Goal: Information Seeking & Learning: Learn about a topic

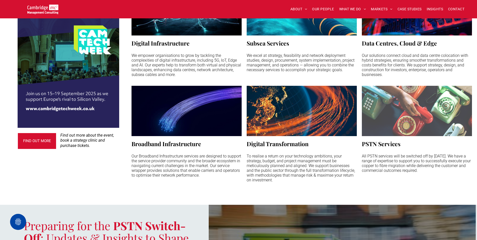
scroll to position [352, 0]
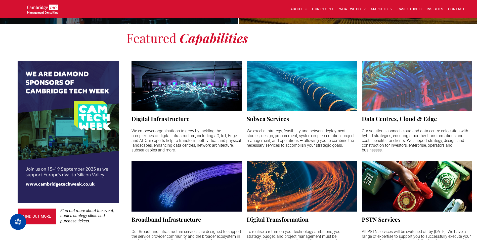
click at [406, 116] on h3 "Data Centres, Cloud & Edge" at bounding box center [399, 119] width 75 height 8
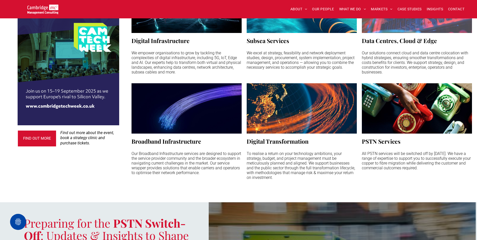
scroll to position [377, 0]
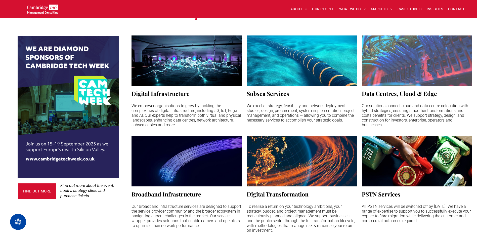
click at [419, 86] on span "Data Centres, Cloud & Edge Our solutions connect cloud and data centre colocati…" at bounding box center [417, 108] width 110 height 45
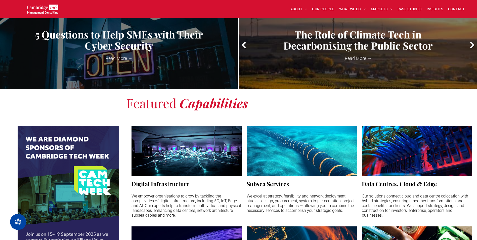
scroll to position [352, 0]
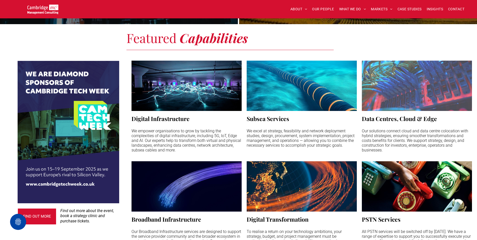
click at [394, 116] on h3 "Data Centres, Cloud & Edge" at bounding box center [399, 119] width 75 height 8
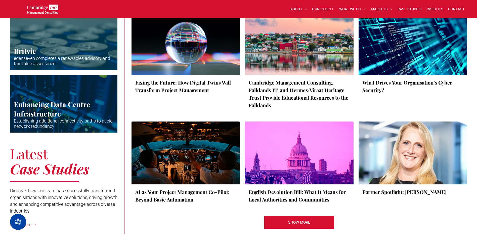
scroll to position [980, 0]
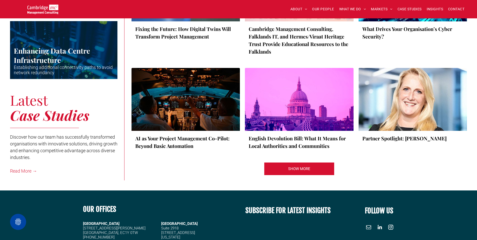
click at [185, 164] on div "Fixing the Future: How Digital Twins Will Transform Project Management by Jason…" at bounding box center [299, 70] width 336 height 222
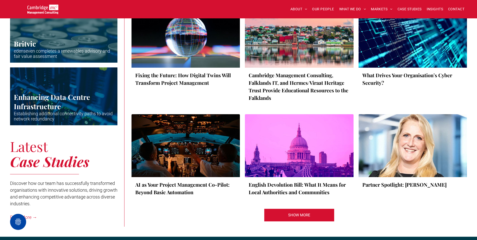
scroll to position [955, 0]
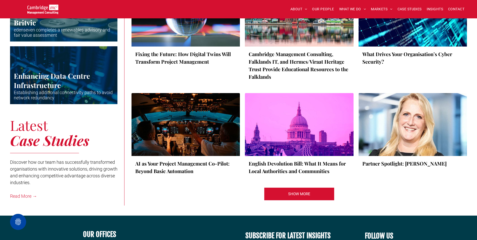
click at [185, 160] on link "AI as Your Project Management Co-Pilot: Beyond Basic Automation" at bounding box center [185, 167] width 101 height 15
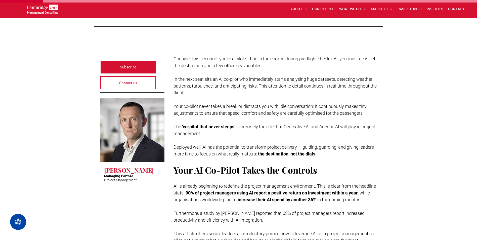
scroll to position [151, 0]
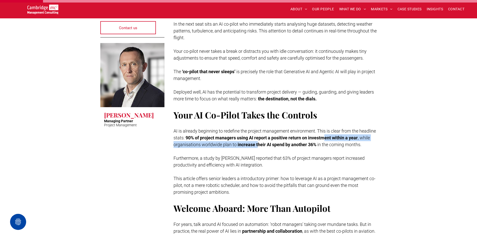
drag, startPoint x: 343, startPoint y: 138, endPoint x: 280, endPoint y: 145, distance: 63.8
click at [280, 145] on p "AI is already beginning to redefine the project management environment. This is…" at bounding box center [274, 137] width 203 height 20
drag, startPoint x: 280, startPoint y: 145, endPoint x: 293, endPoint y: 145, distance: 13.6
click at [293, 145] on strong "increase their AI spend by another 36%" at bounding box center [277, 144] width 79 height 5
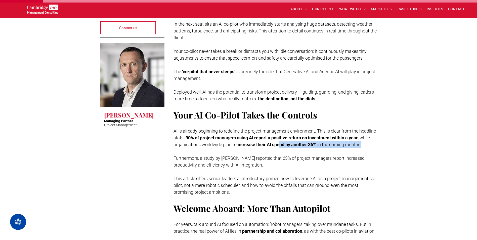
drag, startPoint x: 302, startPoint y: 144, endPoint x: 359, endPoint y: 150, distance: 57.7
click at [359, 148] on p "AI is already beginning to redefine the project management environment. This is…" at bounding box center [274, 137] width 203 height 20
drag, startPoint x: 359, startPoint y: 150, endPoint x: 271, endPoint y: 155, distance: 88.1
click at [272, 155] on p at bounding box center [274, 151] width 203 height 7
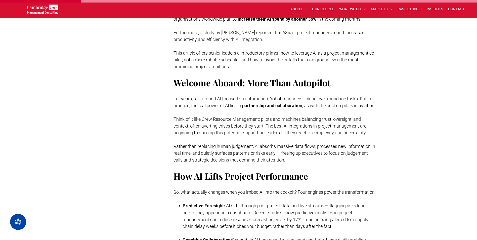
scroll to position [277, 0]
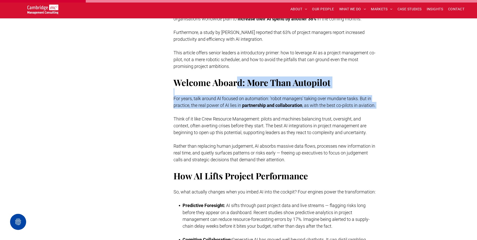
drag, startPoint x: 237, startPoint y: 92, endPoint x: 339, endPoint y: 120, distance: 105.6
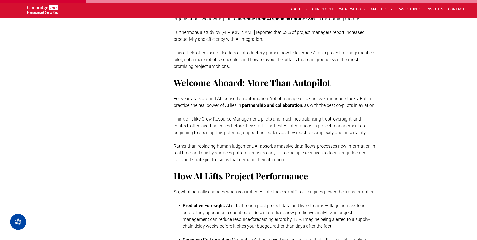
drag, startPoint x: 339, startPoint y: 120, endPoint x: 272, endPoint y: 136, distance: 68.5
click at [272, 135] on span "Think of it like Crew Resource Management: pilots and machines balancing trust,…" at bounding box center [269, 125] width 193 height 19
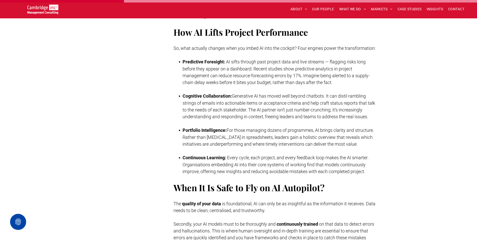
scroll to position [427, 0]
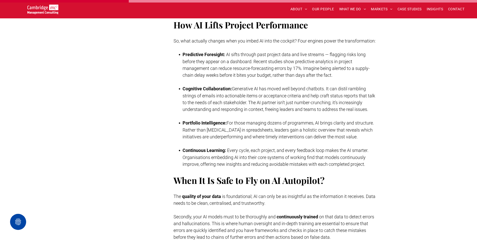
click at [228, 85] on p at bounding box center [274, 81] width 203 height 7
drag, startPoint x: 237, startPoint y: 92, endPoint x: 370, endPoint y: 113, distance: 133.8
click at [370, 113] on li "Cognitive Collaboration: Generative AI has moved well beyond chatbots. It can d…" at bounding box center [279, 98] width 194 height 27
drag, startPoint x: 370, startPoint y: 113, endPoint x: 337, endPoint y: 115, distance: 32.7
click at [337, 112] on span "Generative AI has moved well beyond chatbots. It can distil rambling strings of…" at bounding box center [278, 99] width 193 height 26
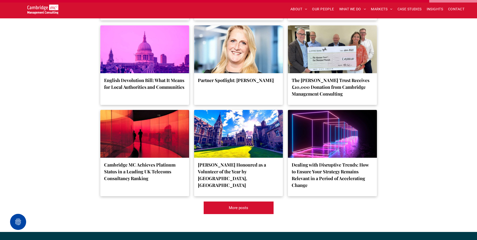
scroll to position [1383, 0]
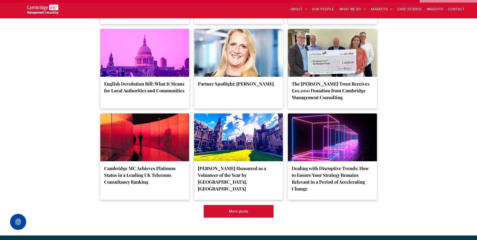
click at [138, 180] on link "Cambridge MC Achieves Platinum Status in a Leading UK Telecoms Consultancy Rank…" at bounding box center [144, 175] width 81 height 20
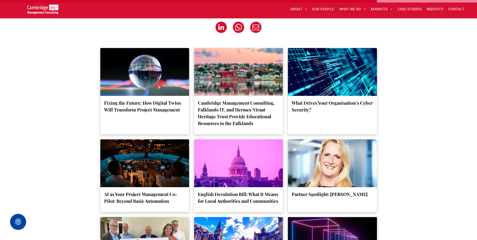
scroll to position [1006, 0]
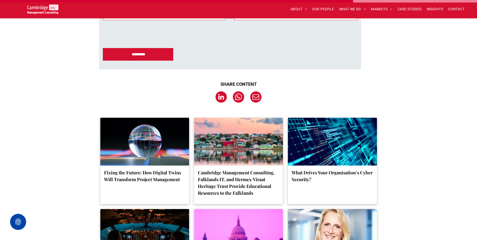
click at [314, 85] on div "SHARE CONTENT" at bounding box center [239, 91] width 302 height 26
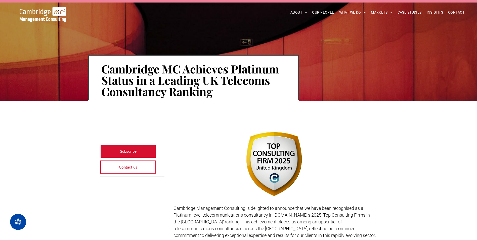
scroll to position [0, 0]
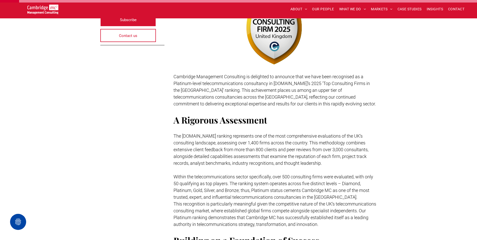
scroll to position [151, 0]
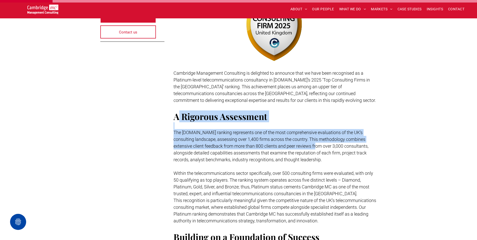
drag, startPoint x: 177, startPoint y: 116, endPoint x: 315, endPoint y: 147, distance: 141.8
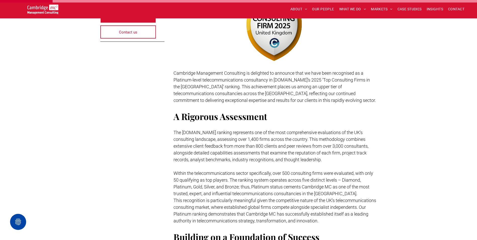
drag, startPoint x: 315, startPoint y: 147, endPoint x: 293, endPoint y: 170, distance: 32.4
click at [294, 170] on span "Within the telecommunications sector specifically, over 500 consulting firms we…" at bounding box center [273, 183] width 200 height 26
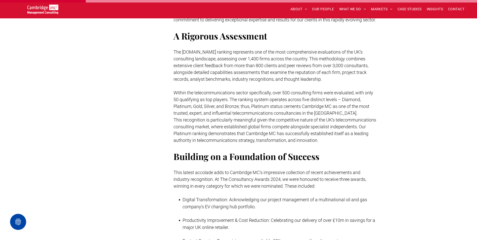
scroll to position [251, 0]
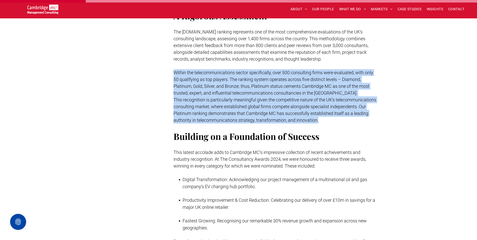
drag, startPoint x: 175, startPoint y: 72, endPoint x: 370, endPoint y: 120, distance: 201.4
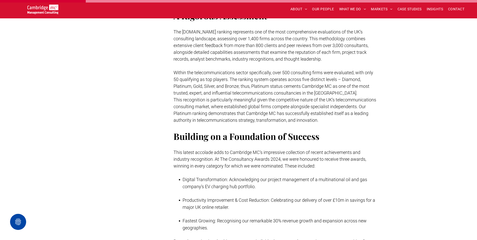
click at [279, 129] on p at bounding box center [274, 126] width 203 height 7
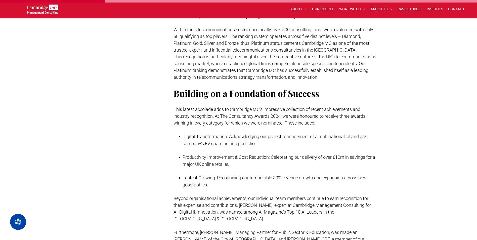
scroll to position [302, 0]
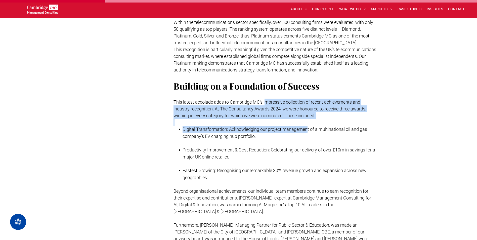
drag, startPoint x: 266, startPoint y: 104, endPoint x: 308, endPoint y: 126, distance: 47.0
click at [308, 126] on div "Cambridge Management Consulting is delighted to announce that we have been reco…" at bounding box center [274, 224] width 203 height 612
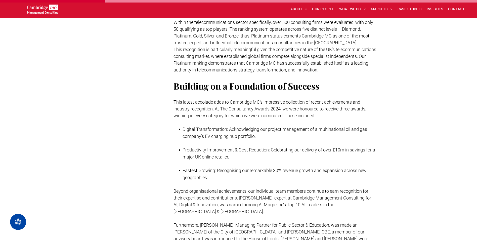
drag, startPoint x: 308, startPoint y: 126, endPoint x: 275, endPoint y: 138, distance: 35.2
click at [275, 138] on li "Digital Transformation: Acknowledging our project management of a multinational…" at bounding box center [279, 133] width 194 height 14
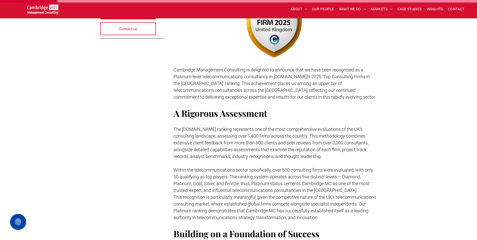
scroll to position [126, 0]
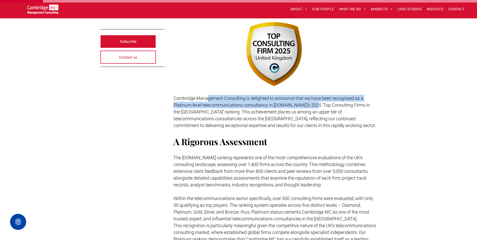
drag, startPoint x: 207, startPoint y: 98, endPoint x: 314, endPoint y: 104, distance: 107.0
click at [314, 104] on span "Cambridge Management Consulting is delighted to announce that we have been reco…" at bounding box center [274, 112] width 202 height 32
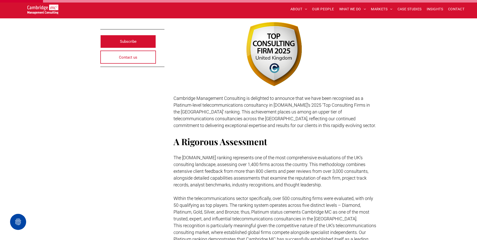
drag, startPoint x: 314, startPoint y: 104, endPoint x: 267, endPoint y: 109, distance: 47.0
click at [268, 109] on span "Cambridge Management Consulting is delighted to announce that we have been reco…" at bounding box center [274, 112] width 202 height 32
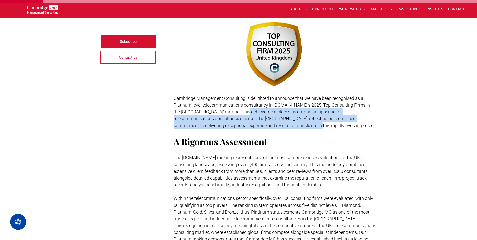
drag, startPoint x: 236, startPoint y: 113, endPoint x: 256, endPoint y: 127, distance: 24.3
click at [256, 127] on p "Cambridge Management Consulting is delighted to announce that we have been reco…" at bounding box center [274, 112] width 203 height 34
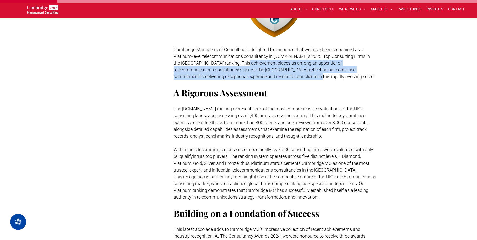
scroll to position [176, 0]
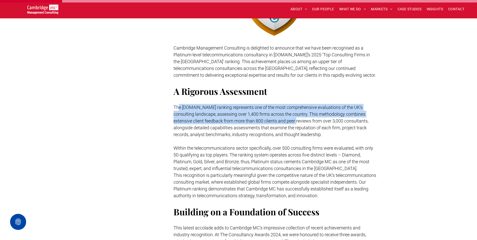
drag, startPoint x: 180, startPoint y: 109, endPoint x: 296, endPoint y: 118, distance: 116.8
click at [296, 118] on span "The Consultancy.uk ranking represents one of the most comprehensive evaluations…" at bounding box center [270, 121] width 195 height 32
drag, startPoint x: 296, startPoint y: 118, endPoint x: 283, endPoint y: 120, distance: 13.0
click at [283, 120] on span "The Consultancy.uk ranking represents one of the most comprehensive evaluations…" at bounding box center [270, 121] width 195 height 32
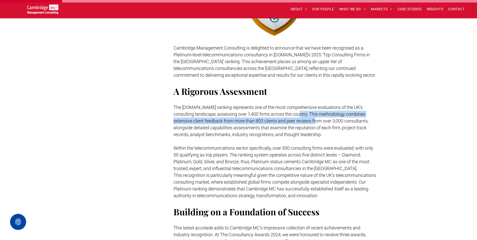
drag, startPoint x: 299, startPoint y: 115, endPoint x: 315, endPoint y: 119, distance: 16.3
click at [315, 119] on span "The Consultancy.uk ranking represents one of the most comprehensive evaluations…" at bounding box center [270, 121] width 195 height 32
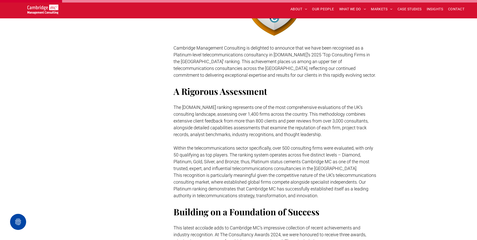
drag, startPoint x: 315, startPoint y: 119, endPoint x: 286, endPoint y: 124, distance: 29.6
click at [286, 124] on p "The Consultancy.uk ranking represents one of the most comprehensive evaluations…" at bounding box center [274, 121] width 203 height 34
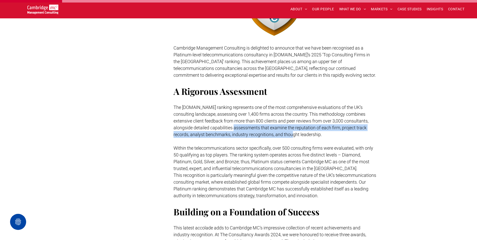
drag, startPoint x: 232, startPoint y: 127, endPoint x: 291, endPoint y: 136, distance: 59.2
click at [291, 136] on span "The Consultancy.uk ranking represents one of the most comprehensive evaluations…" at bounding box center [270, 121] width 195 height 32
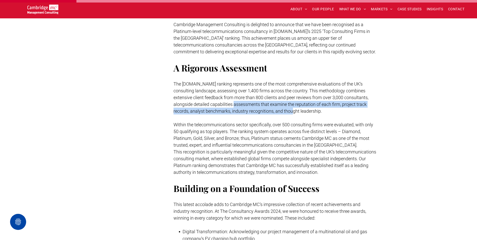
scroll to position [226, 0]
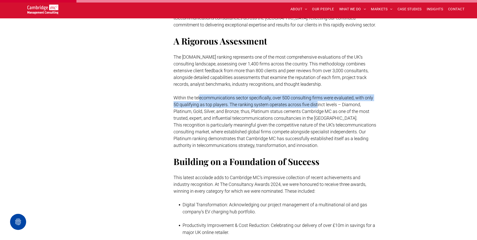
drag, startPoint x: 199, startPoint y: 100, endPoint x: 317, endPoint y: 103, distance: 118.4
click at [317, 103] on span "Within the telecommunications sector specifically, over 500 consulting firms we…" at bounding box center [273, 108] width 200 height 26
drag, startPoint x: 317, startPoint y: 103, endPoint x: 286, endPoint y: 105, distance: 31.3
click at [286, 105] on span "Within the telecommunications sector specifically, over 500 consulting firms we…" at bounding box center [273, 108] width 200 height 26
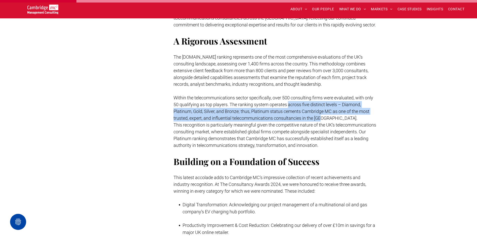
drag, startPoint x: 289, startPoint y: 103, endPoint x: 360, endPoint y: 115, distance: 72.7
click at [360, 115] on p "Within the telecommunications sector specifically, over 500 consulting firms we…" at bounding box center [274, 107] width 203 height 27
click at [315, 119] on span "Within the telecommunications sector specifically, over 500 consulting firms we…" at bounding box center [273, 108] width 200 height 26
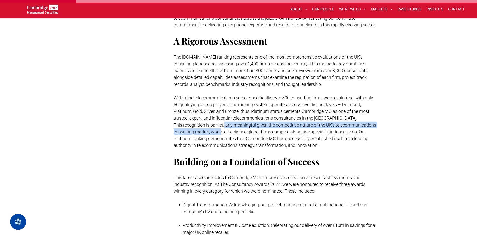
drag, startPoint x: 224, startPoint y: 126, endPoint x: 262, endPoint y: 134, distance: 38.9
click at [262, 134] on p "This recognition is particularly meaningful given the competitive nature of the…" at bounding box center [274, 134] width 203 height 27
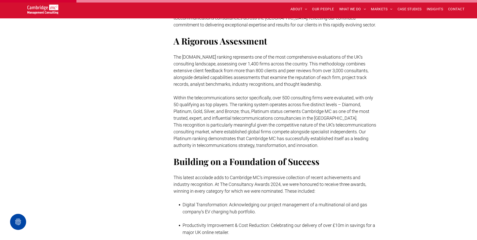
drag, startPoint x: 262, startPoint y: 134, endPoint x: 300, endPoint y: 133, distance: 38.2
click at [300, 133] on span "This recognition is particularly meaningful given the competitive nature of the…" at bounding box center [274, 135] width 203 height 26
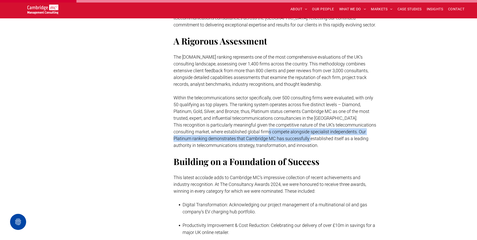
drag, startPoint x: 315, startPoint y: 133, endPoint x: 347, endPoint y: 139, distance: 31.9
click at [347, 139] on span "This recognition is particularly meaningful given the competitive nature of the…" at bounding box center [274, 135] width 203 height 26
click at [241, 140] on span "This recognition is particularly meaningful given the competitive nature of the…" at bounding box center [274, 135] width 203 height 26
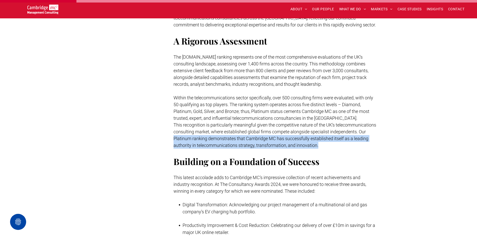
drag, startPoint x: 210, startPoint y: 140, endPoint x: 357, endPoint y: 147, distance: 147.2
click at [357, 147] on p "This recognition is particularly meaningful given the competitive nature of the…" at bounding box center [274, 134] width 203 height 27
click at [283, 142] on p "This recognition is particularly meaningful given the competitive nature of the…" at bounding box center [274, 134] width 203 height 27
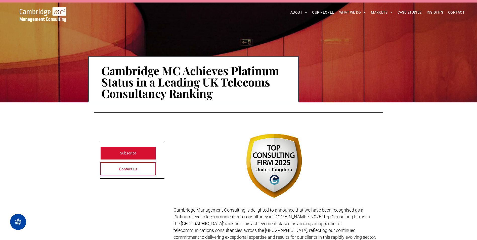
scroll to position [0, 0]
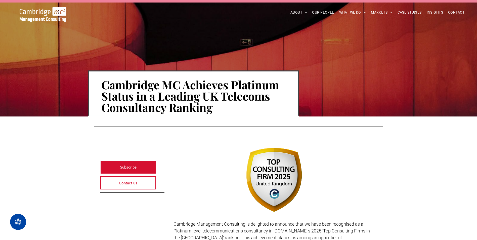
click at [45, 16] on img at bounding box center [43, 14] width 47 height 15
